Goal: Navigation & Orientation: Find specific page/section

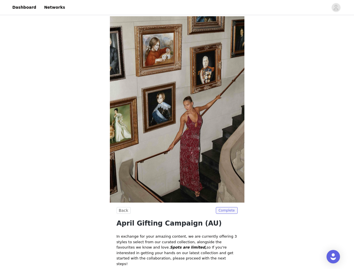
click at [177, 135] on img at bounding box center [177, 109] width 135 height 186
click at [177, 8] on div at bounding box center [198, 7] width 260 height 13
click at [336, 8] on icon "avatar" at bounding box center [335, 7] width 5 height 9
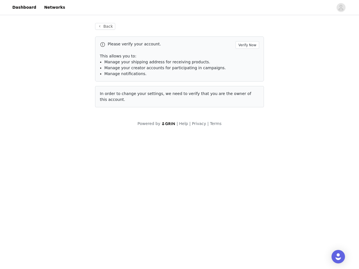
click at [123, 210] on body "Dashboard Networks Back Please verify your account. Verify Now This allows you …" at bounding box center [179, 134] width 359 height 269
click at [227, 210] on body "Dashboard Networks Back Please verify your account. Verify Now This allows you …" at bounding box center [179, 134] width 359 height 269
click at [333, 257] on div "Open Intercom Messenger" at bounding box center [337, 256] width 13 height 13
